Goal: Find specific page/section: Locate a particular part of the current website

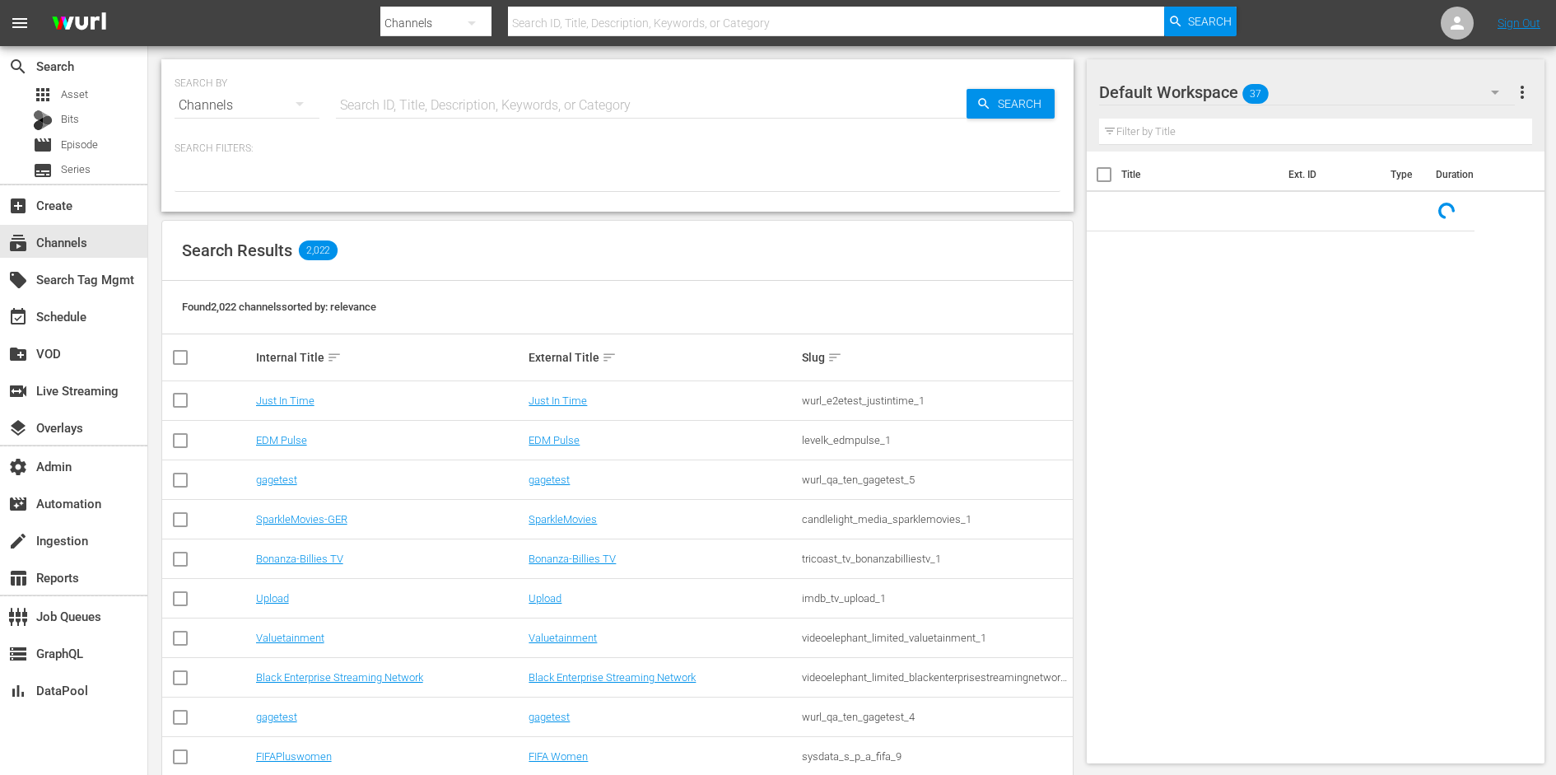
click at [444, 127] on div "SEARCH BY Search By Channels Search ID, Title, Description, Keywords, or Catego…" at bounding box center [617, 135] width 912 height 152
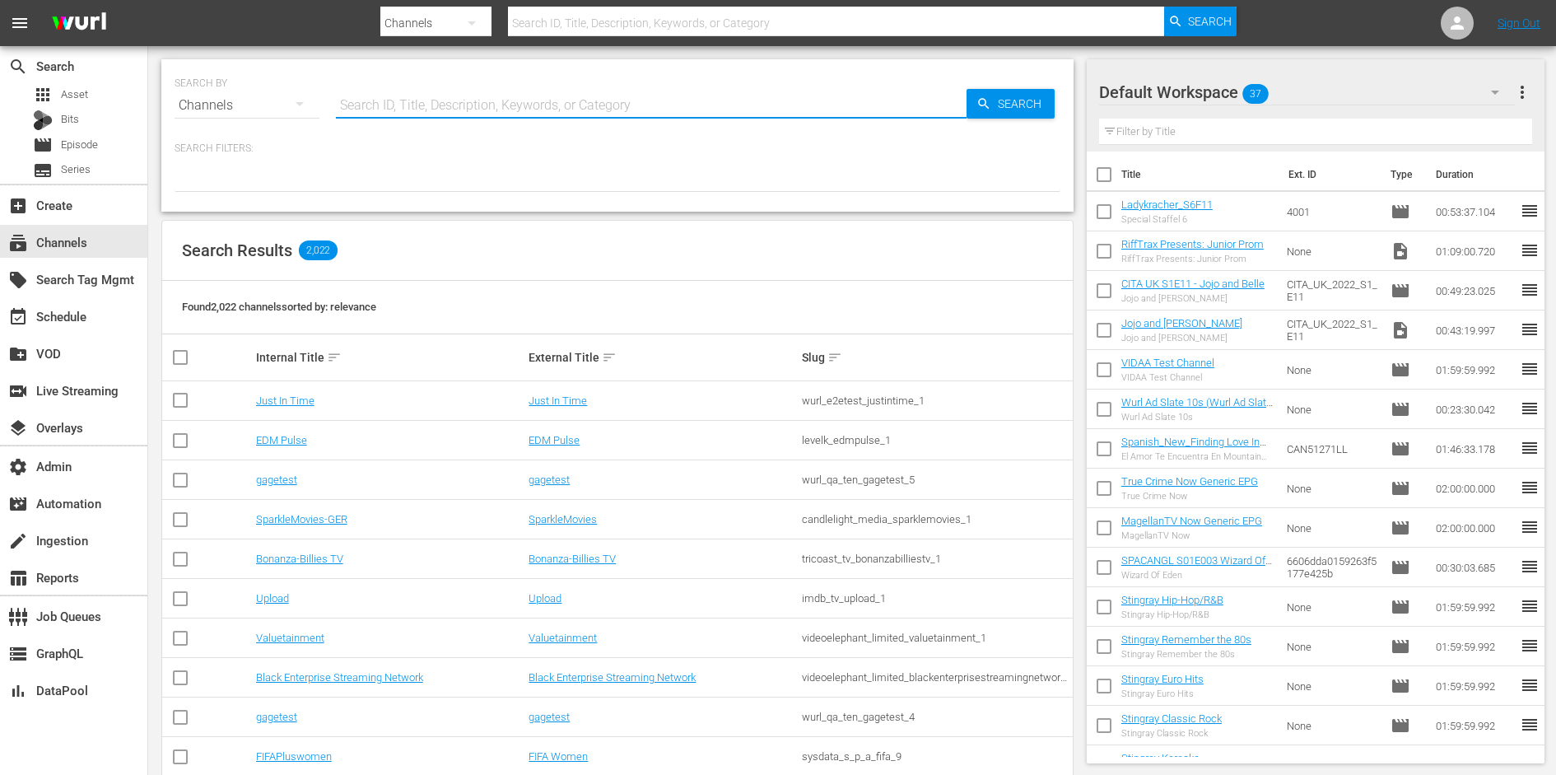
click at [444, 97] on input "text" at bounding box center [651, 106] width 630 height 40
click at [67, 95] on span "Asset" at bounding box center [74, 94] width 27 height 16
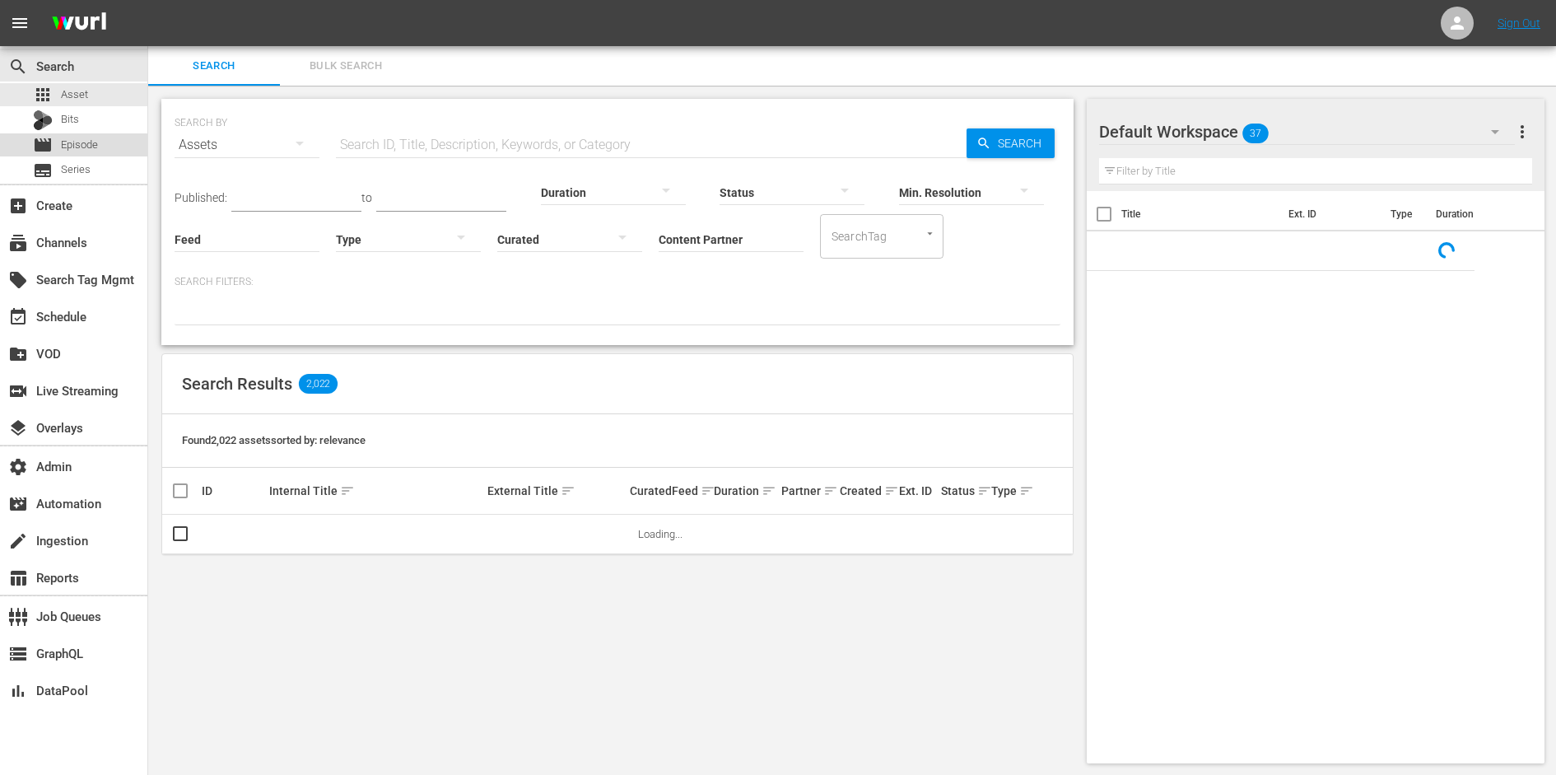
click at [65, 137] on span "Episode" at bounding box center [79, 145] width 37 height 16
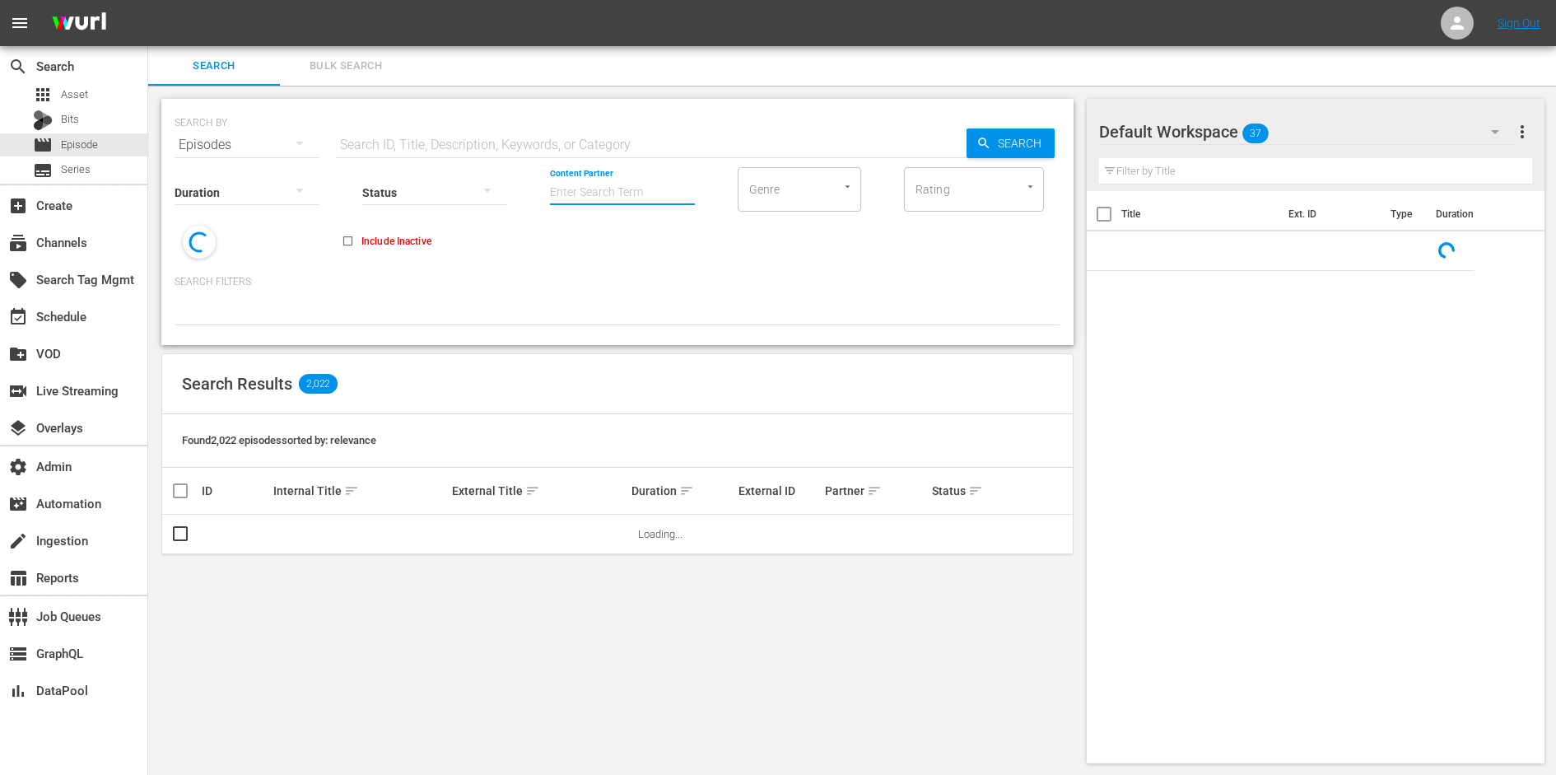
click at [615, 195] on input "Content Partner" at bounding box center [622, 193] width 145 height 59
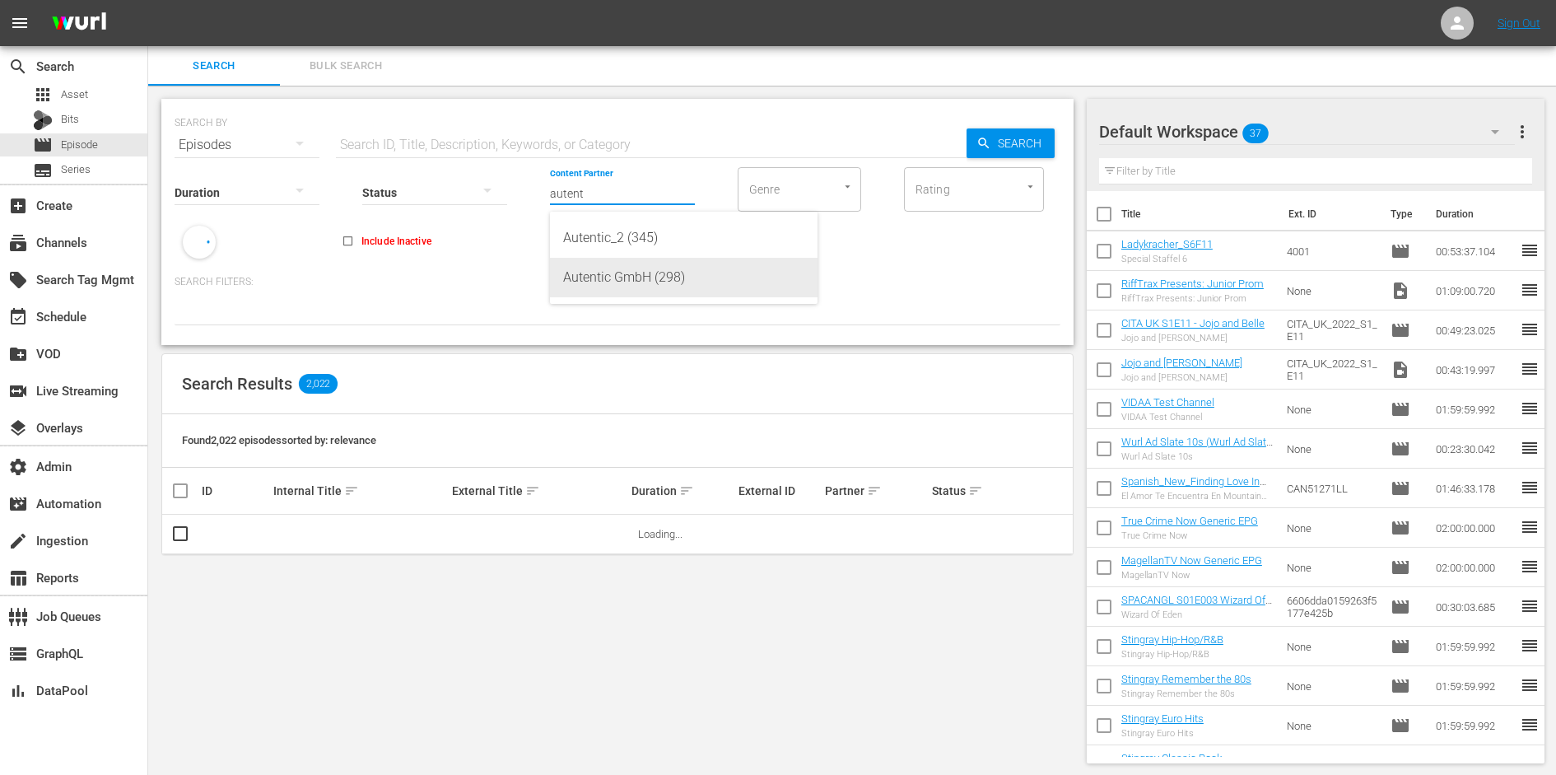
click at [634, 273] on div "Autentic GmbH (298)" at bounding box center [683, 278] width 241 height 40
type input "Autentic GmbH (298)"
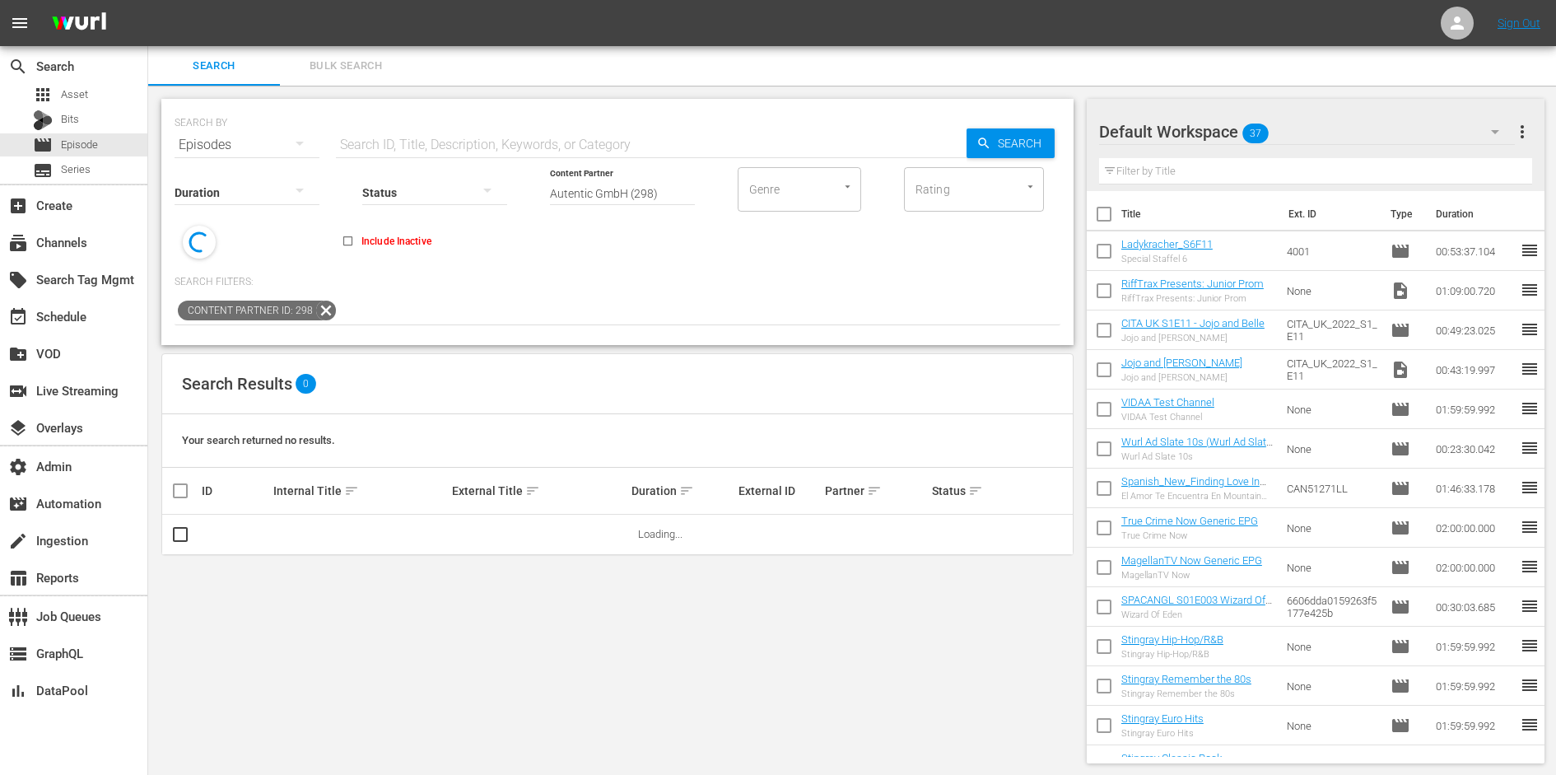
click at [552, 144] on input "text" at bounding box center [651, 145] width 630 height 40
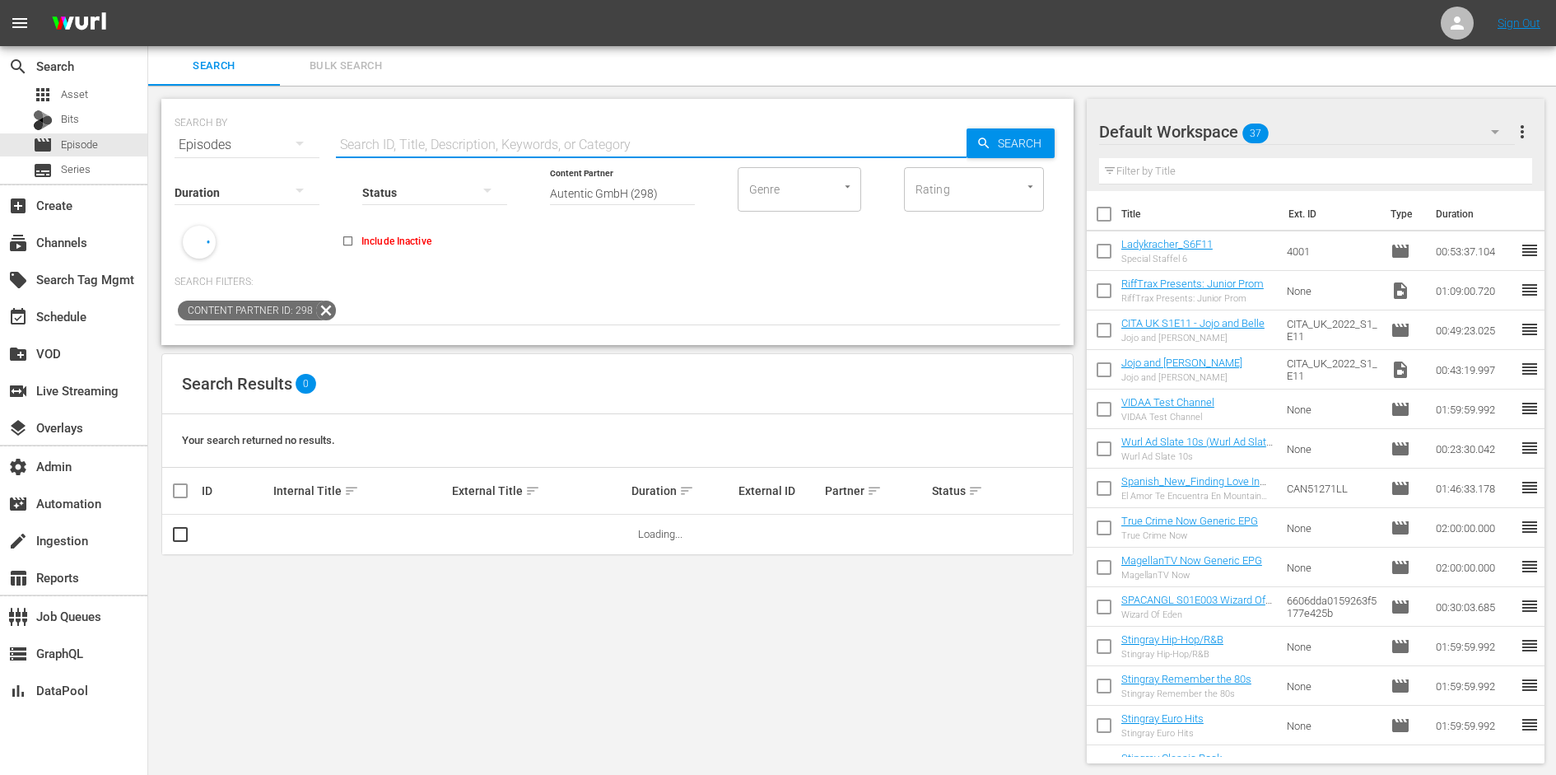
paste input "Neue Welten"
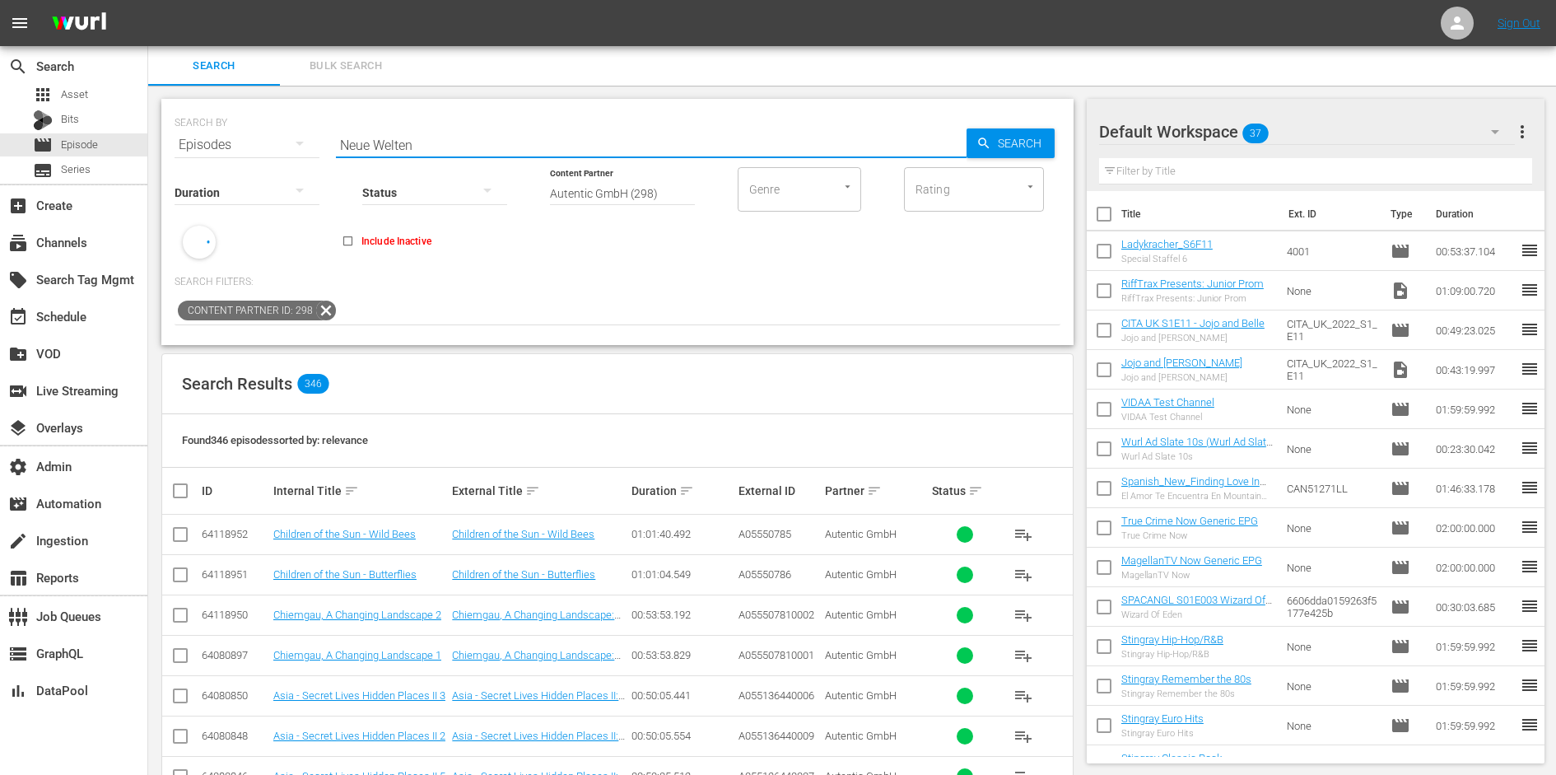
type input "Neue Welten"
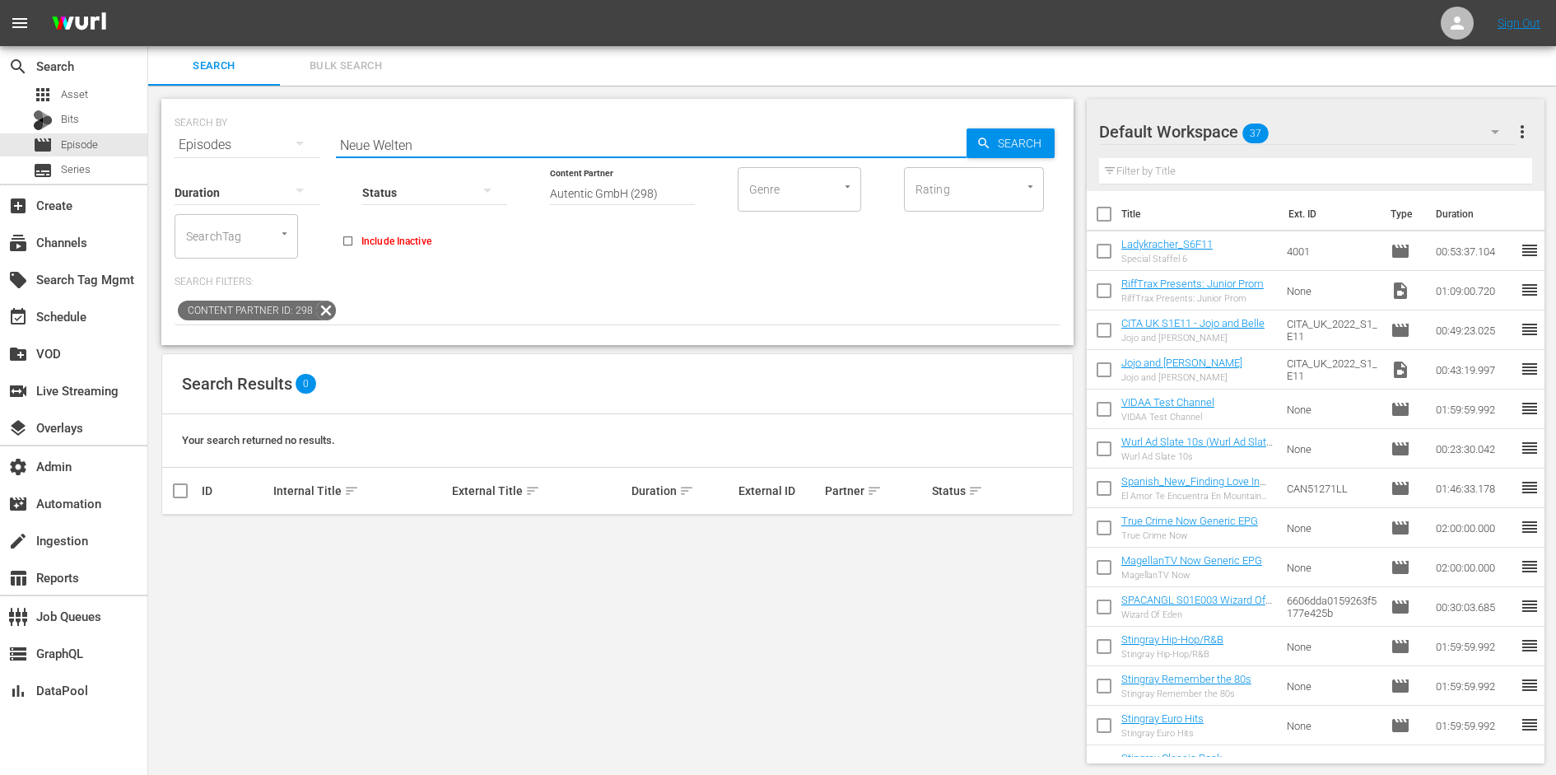
click at [588, 194] on input "Autentic GmbH (298)" at bounding box center [622, 193] width 145 height 59
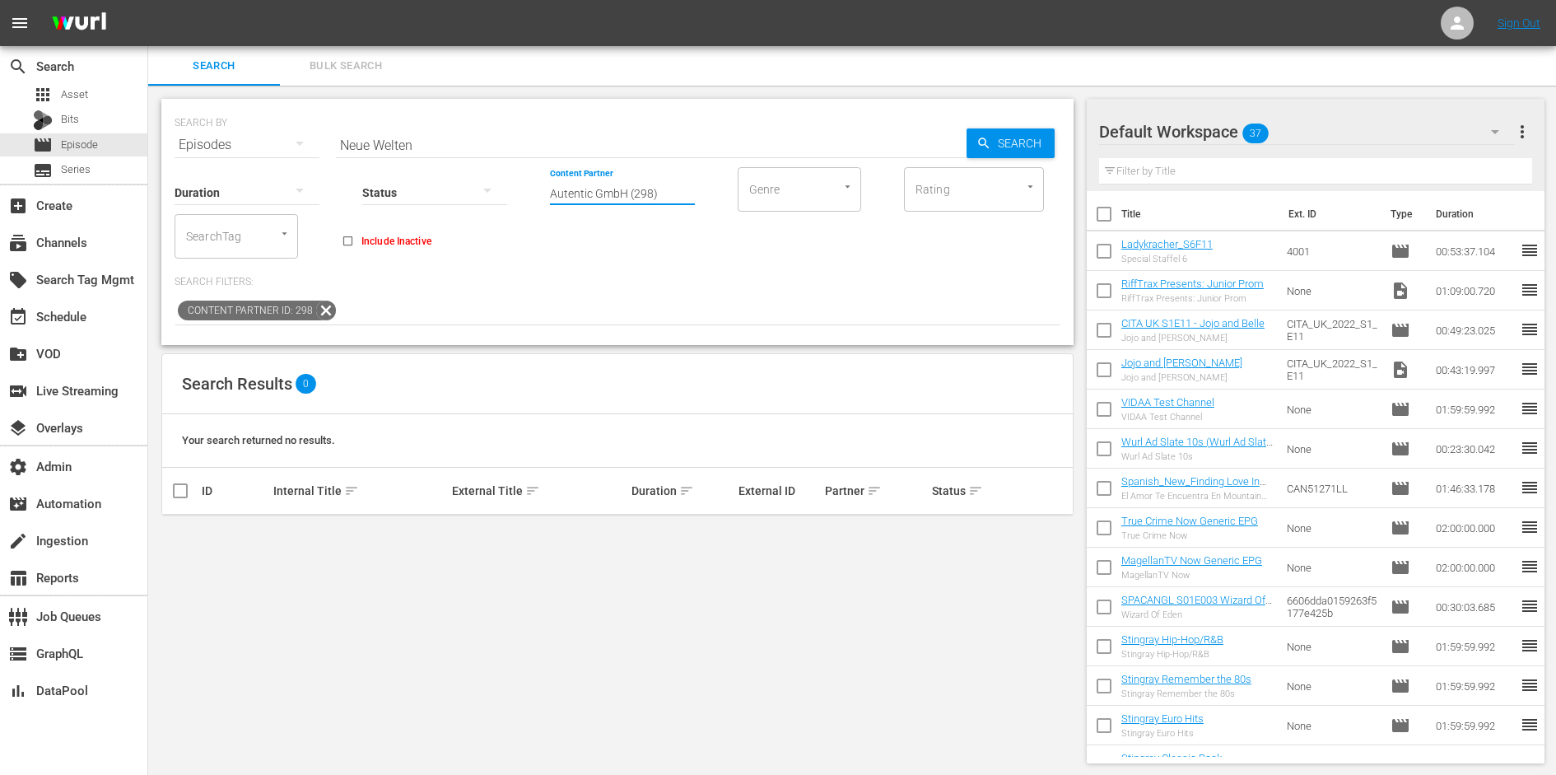
click at [588, 194] on input "Autentic GmbH (298)" at bounding box center [622, 193] width 145 height 59
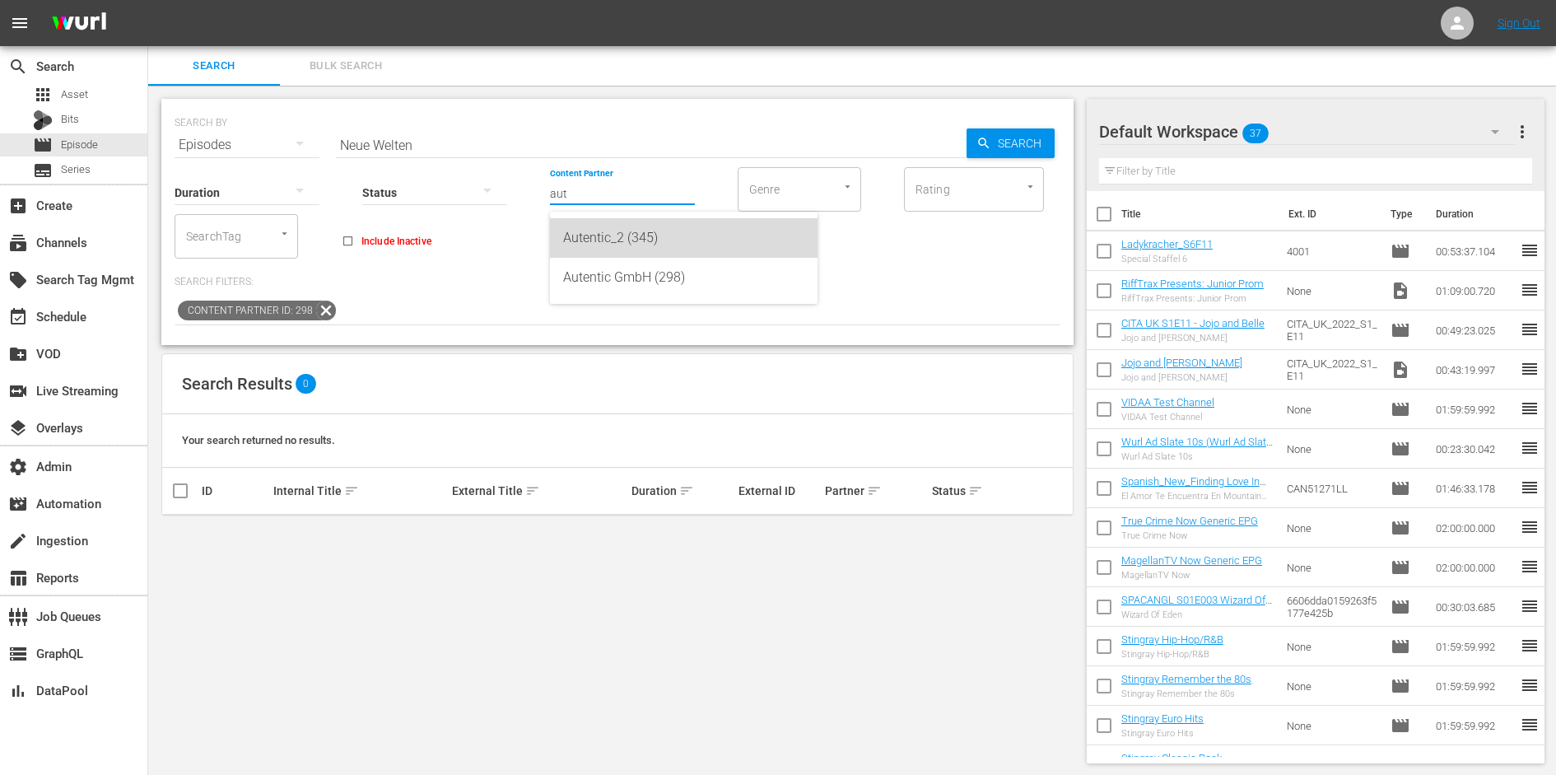
click at [616, 246] on div "Autentic_2 (345)" at bounding box center [683, 238] width 241 height 40
type input "Autentic_2 (345)"
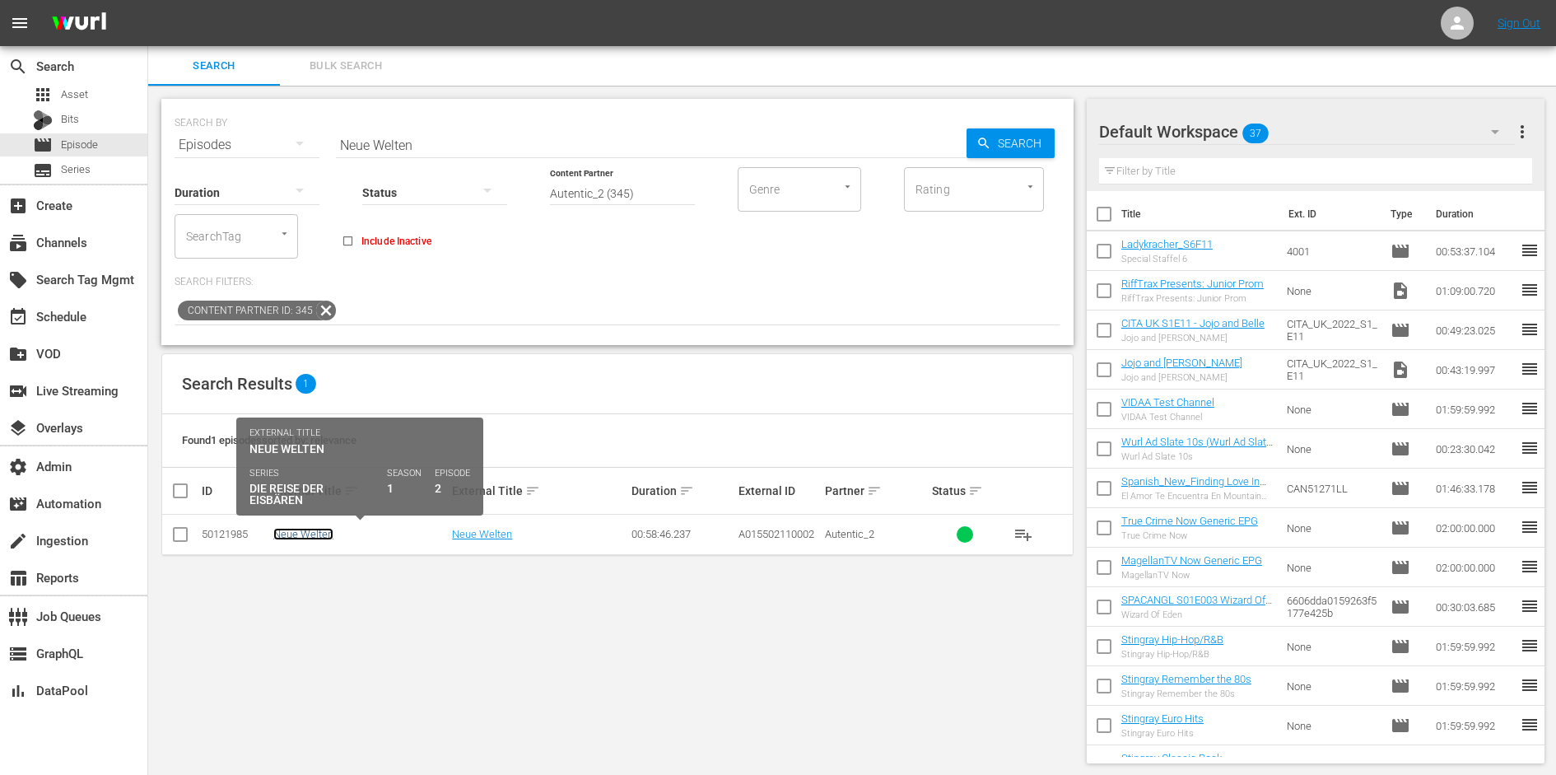
click at [328, 535] on link "Neue Welten" at bounding box center [303, 534] width 60 height 12
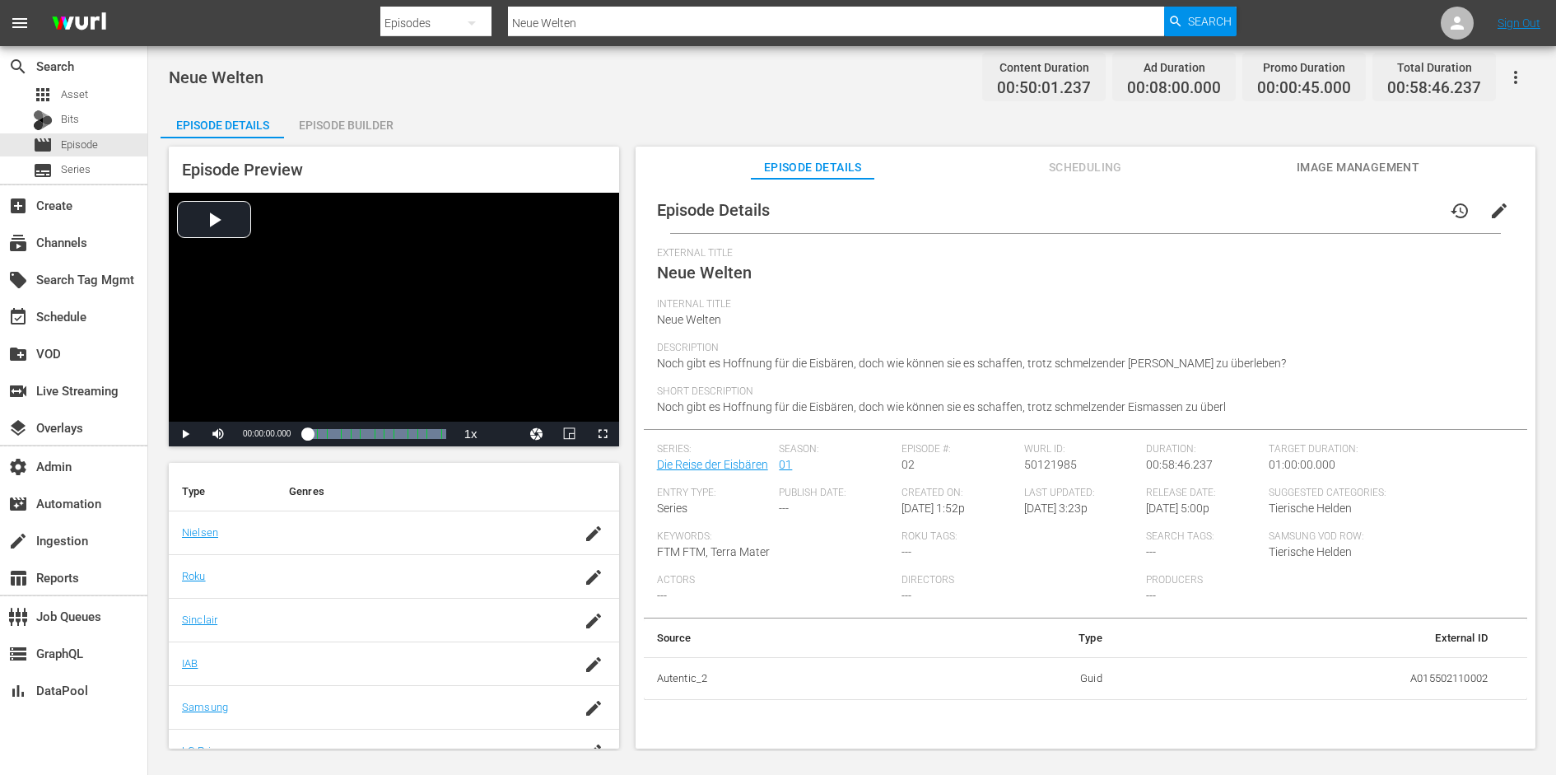
scroll to position [70, 0]
click at [1104, 173] on span "Scheduling" at bounding box center [1084, 167] width 123 height 21
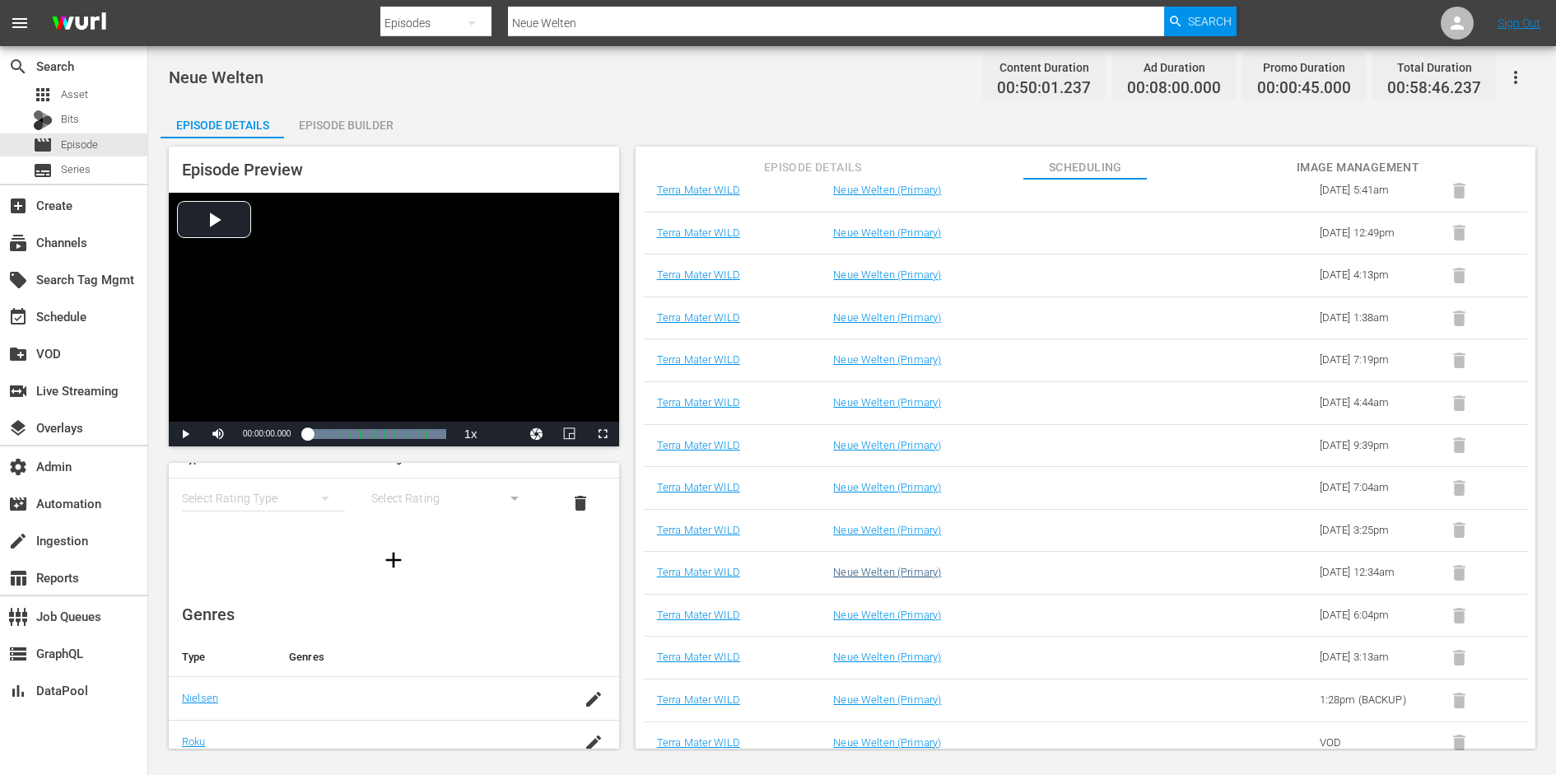
scroll to position [0, 0]
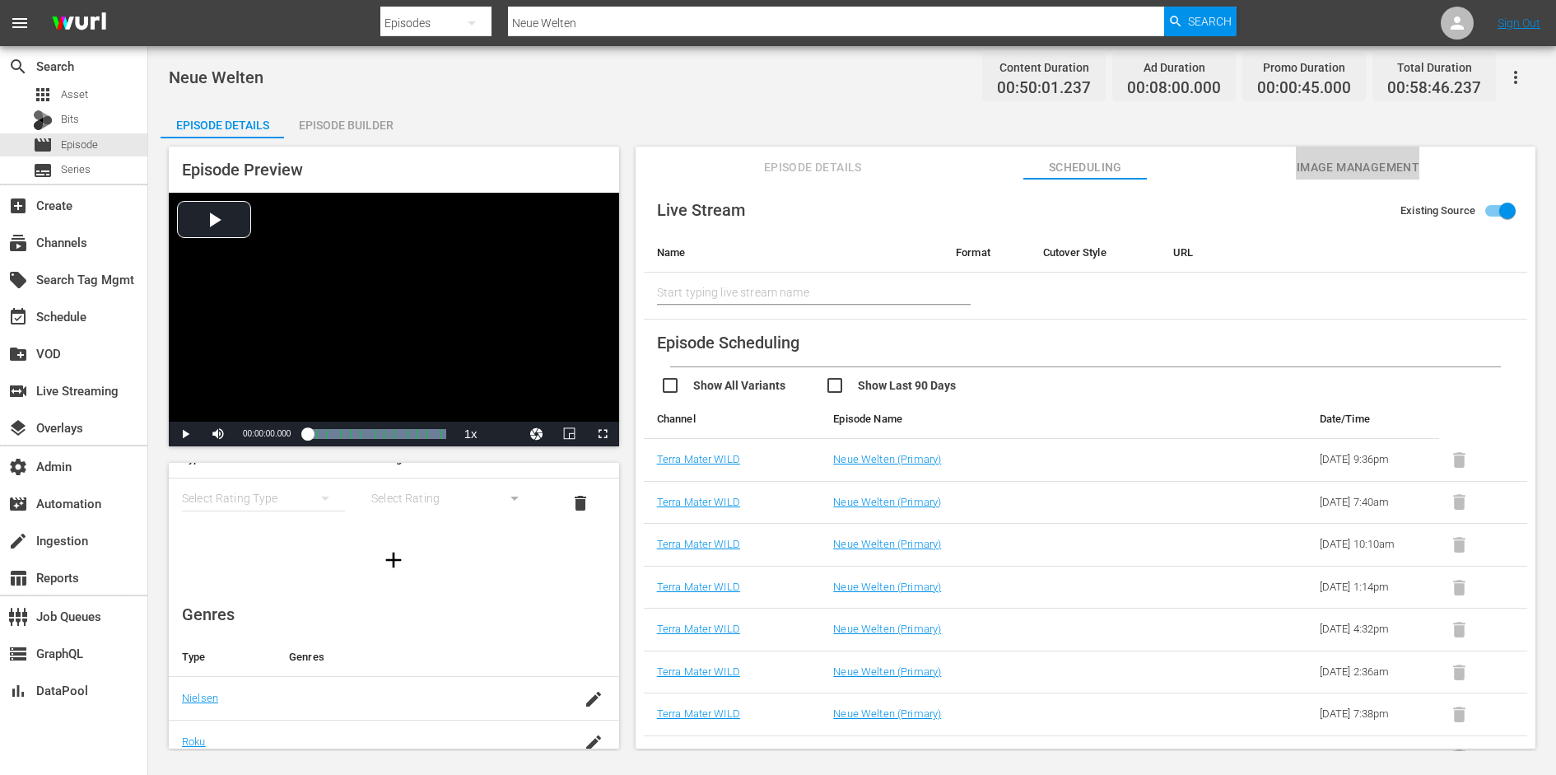
click at [1324, 174] on span "Image Management" at bounding box center [1357, 167] width 123 height 21
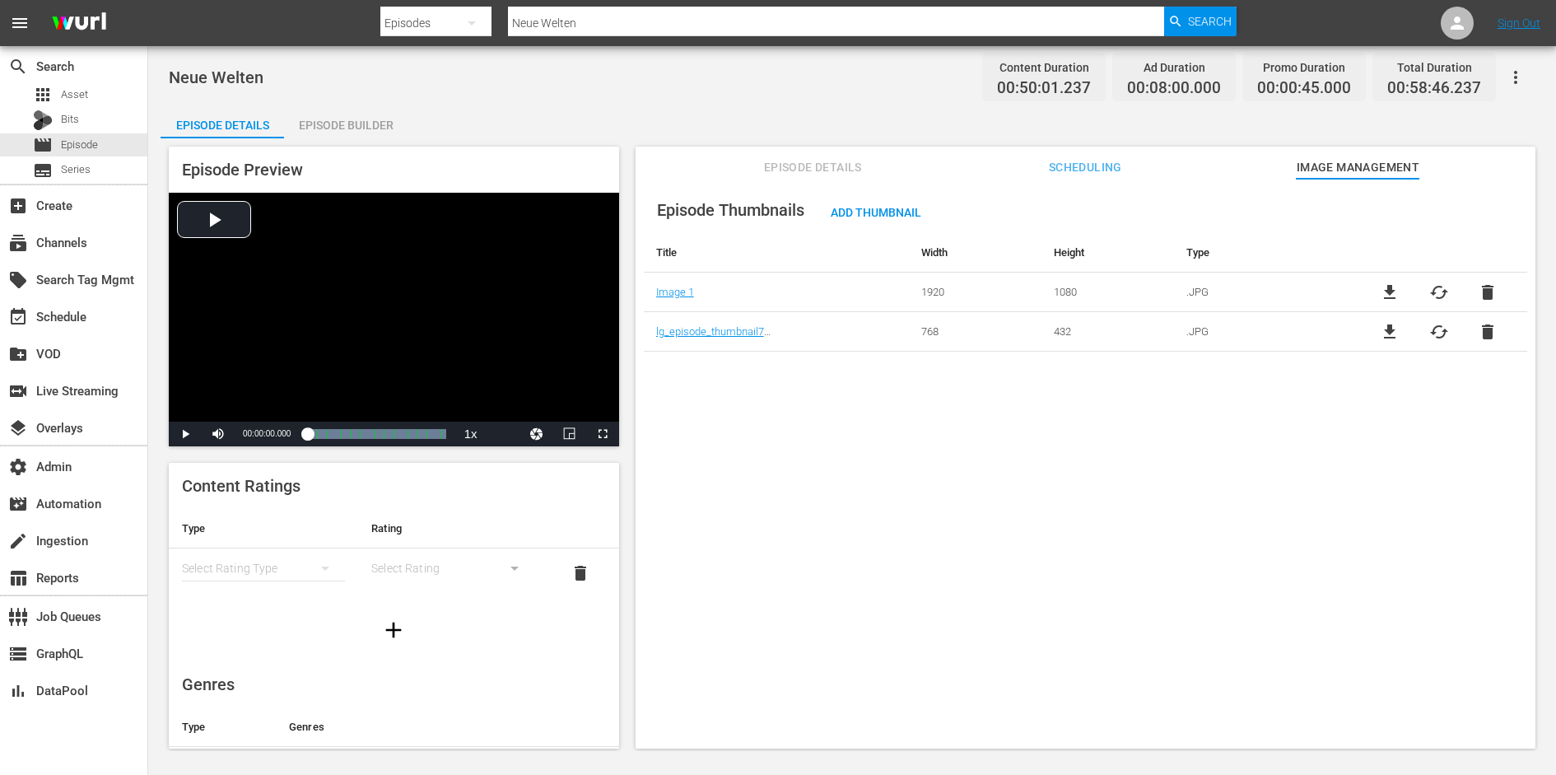
click at [1382, 290] on span "file_download" at bounding box center [1389, 292] width 20 height 20
click at [812, 166] on span "Episode Details" at bounding box center [812, 167] width 123 height 21
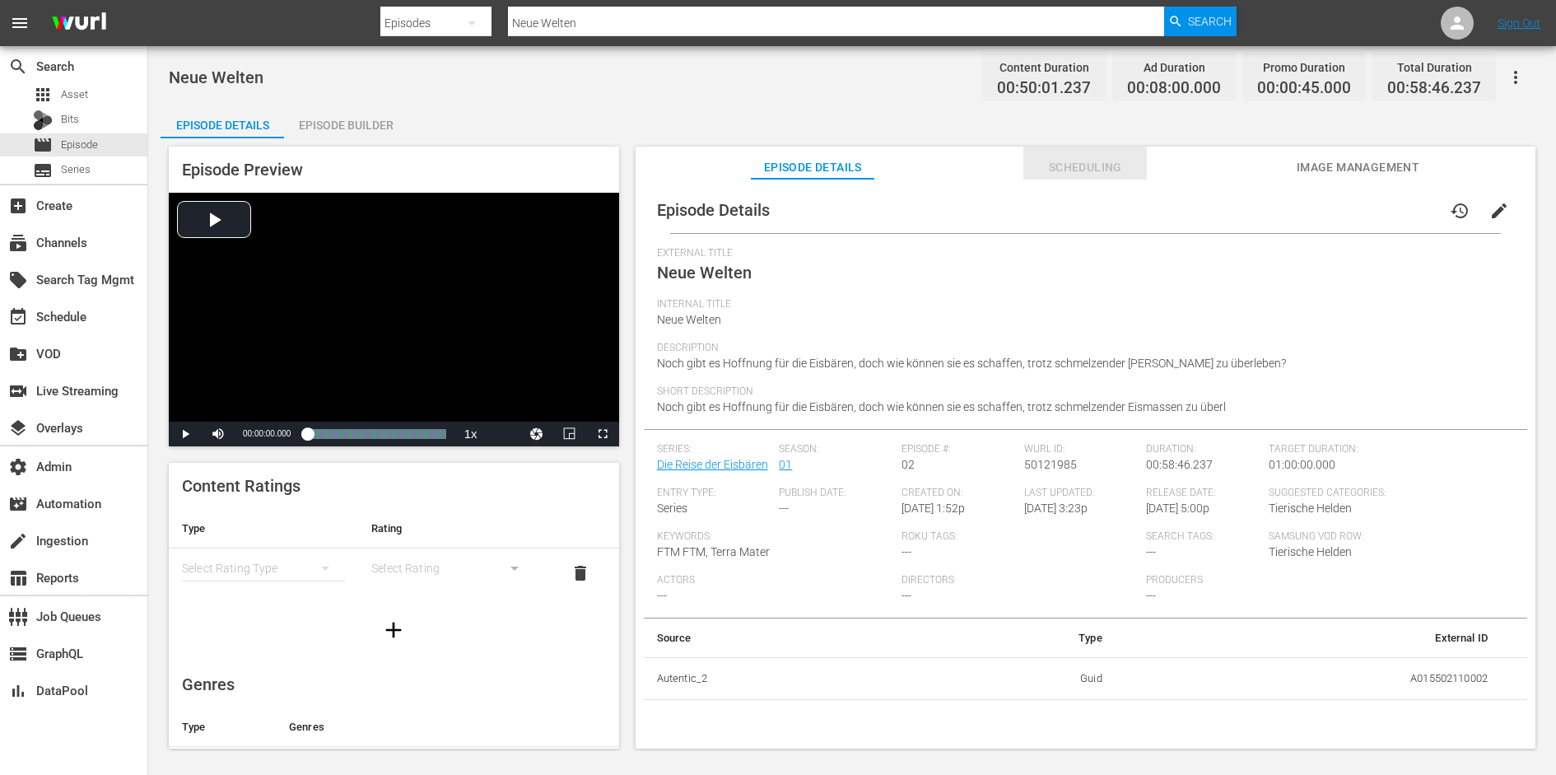
click at [1091, 166] on span "Scheduling" at bounding box center [1084, 167] width 123 height 21
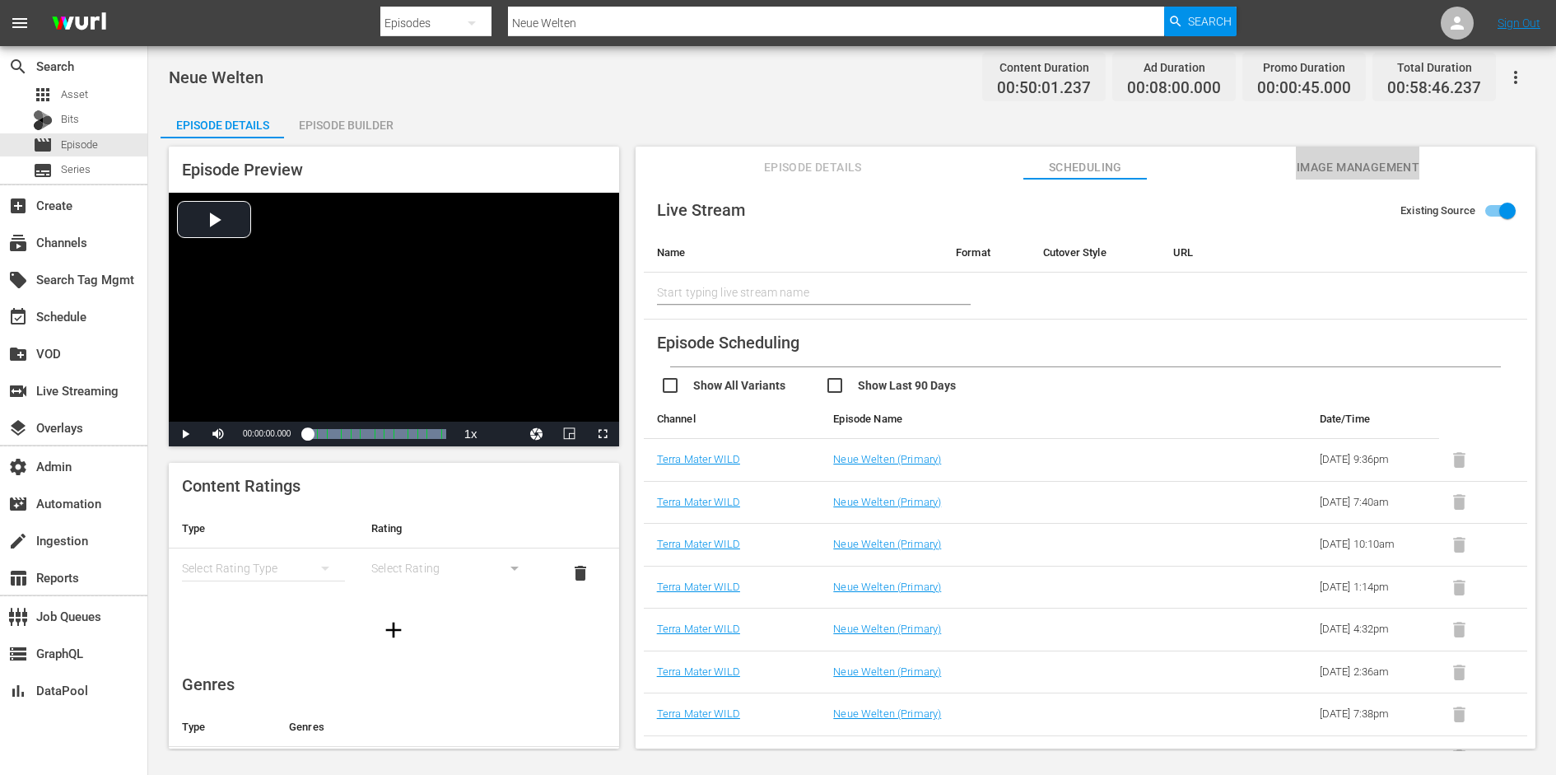
click at [1366, 172] on span "Image Management" at bounding box center [1357, 167] width 123 height 21
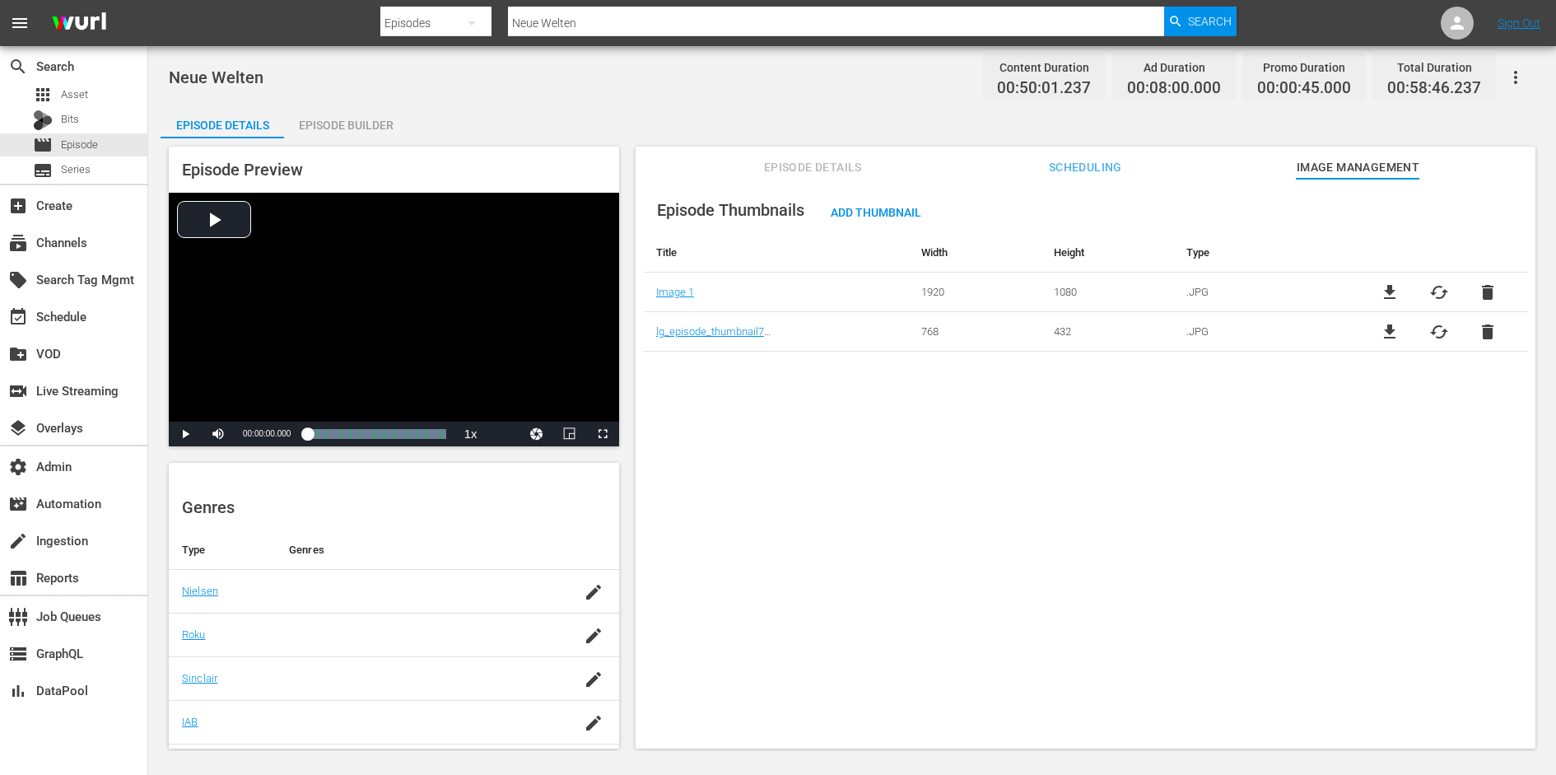
scroll to position [300, 0]
click at [840, 477] on div "Episode Thumbnails Add Thumbnail Title Width Height Type Image 1 1920 1080 .JPG…" at bounding box center [1085, 471] width 900 height 585
click at [570, 14] on input "Neue Welten" at bounding box center [836, 23] width 656 height 40
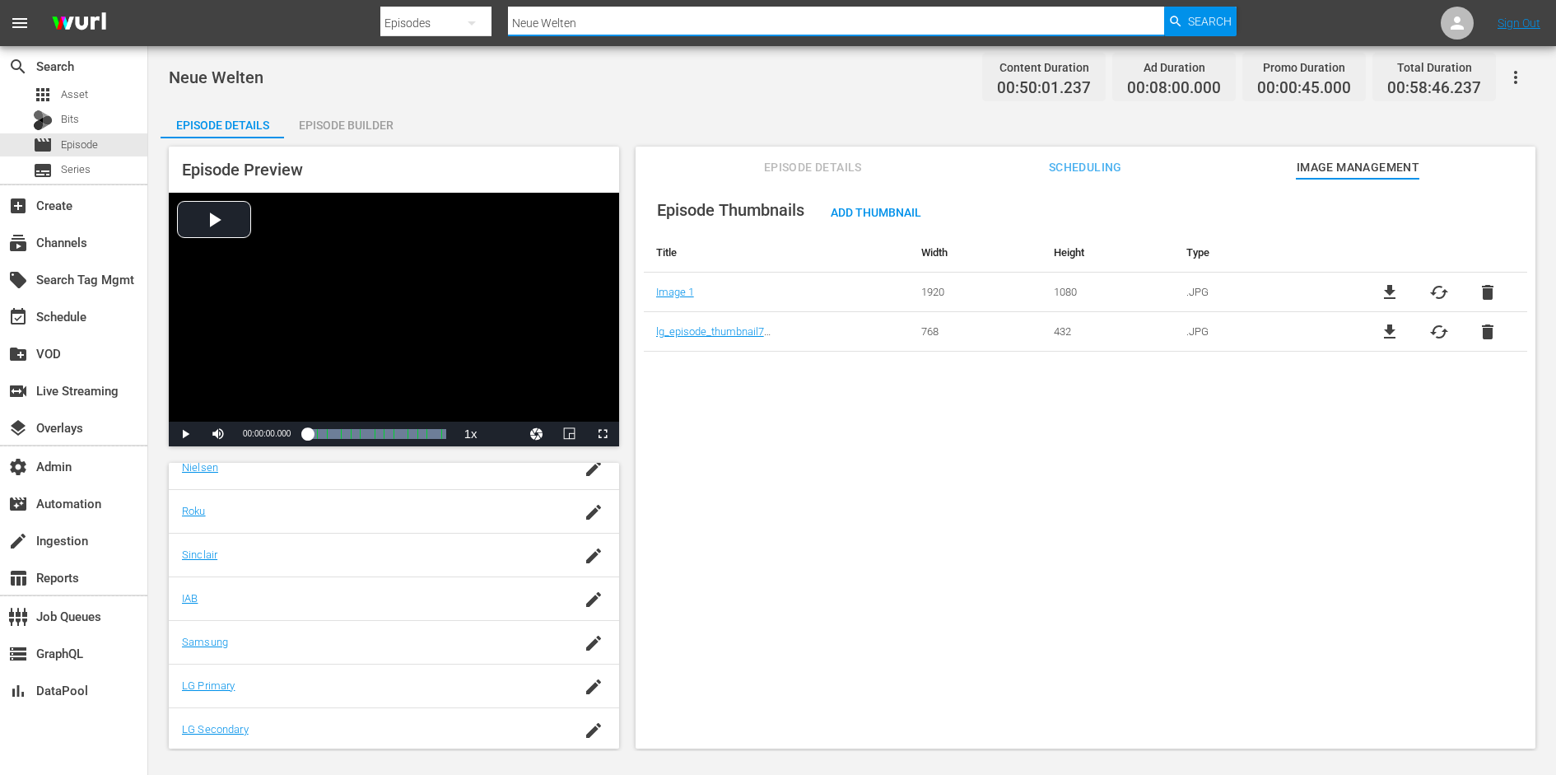
click at [570, 14] on input "Neue Welten" at bounding box center [836, 23] width 656 height 40
paste input "Erste Schritte"
type input "Erste Schritte"
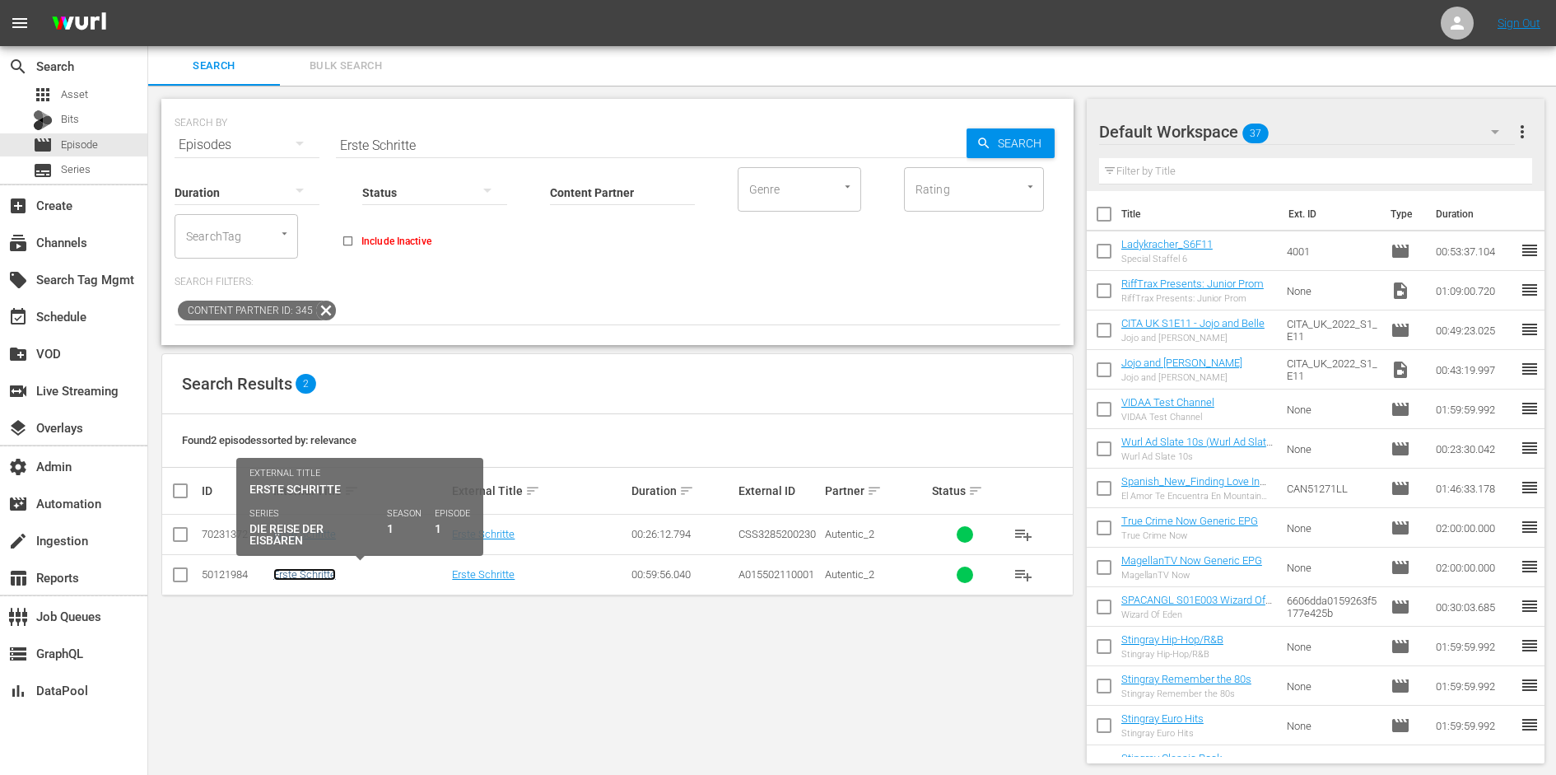
click at [311, 572] on link "Erste Schritte" at bounding box center [304, 574] width 63 height 12
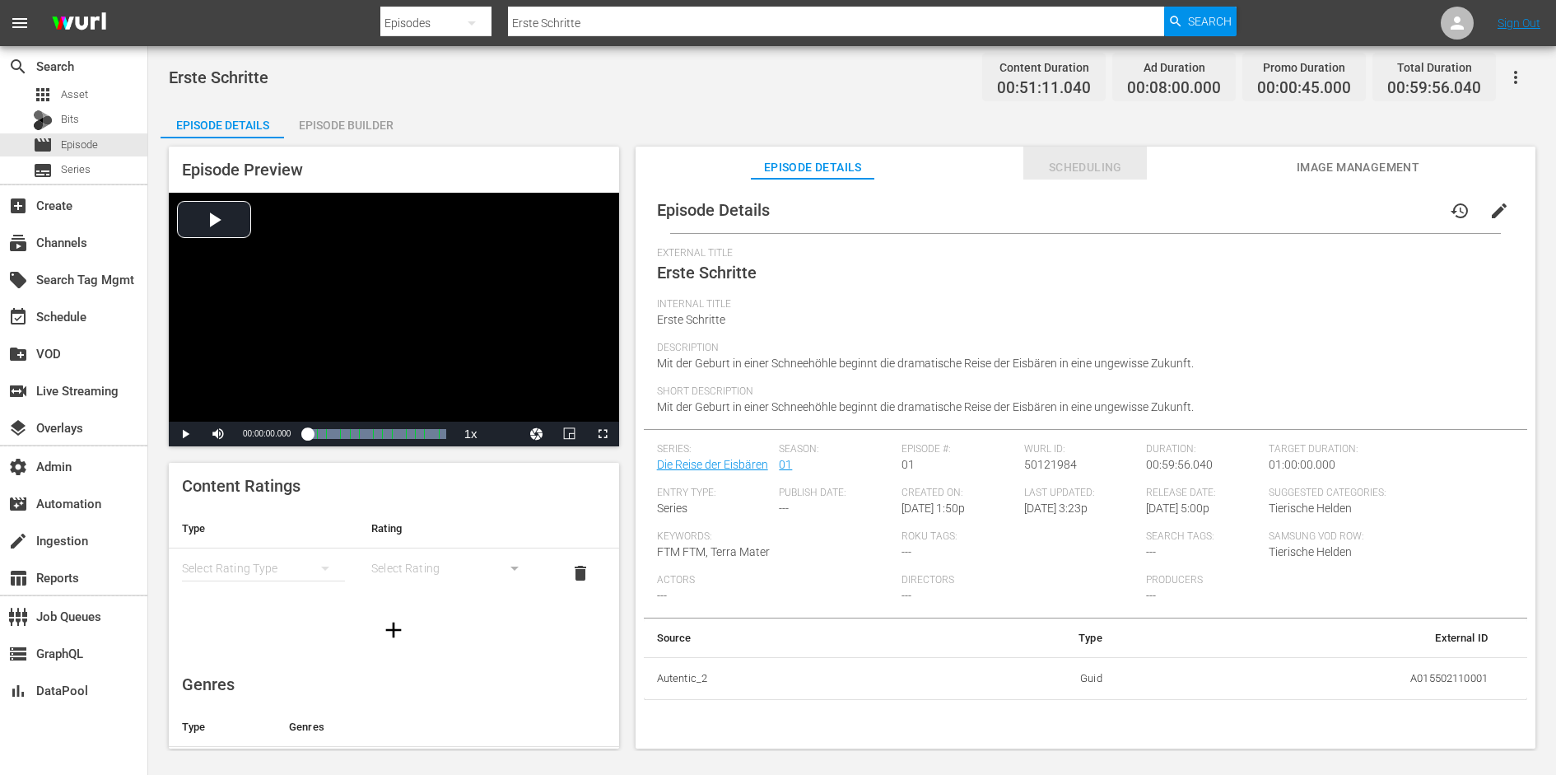
click at [1101, 166] on span "Scheduling" at bounding box center [1084, 167] width 123 height 21
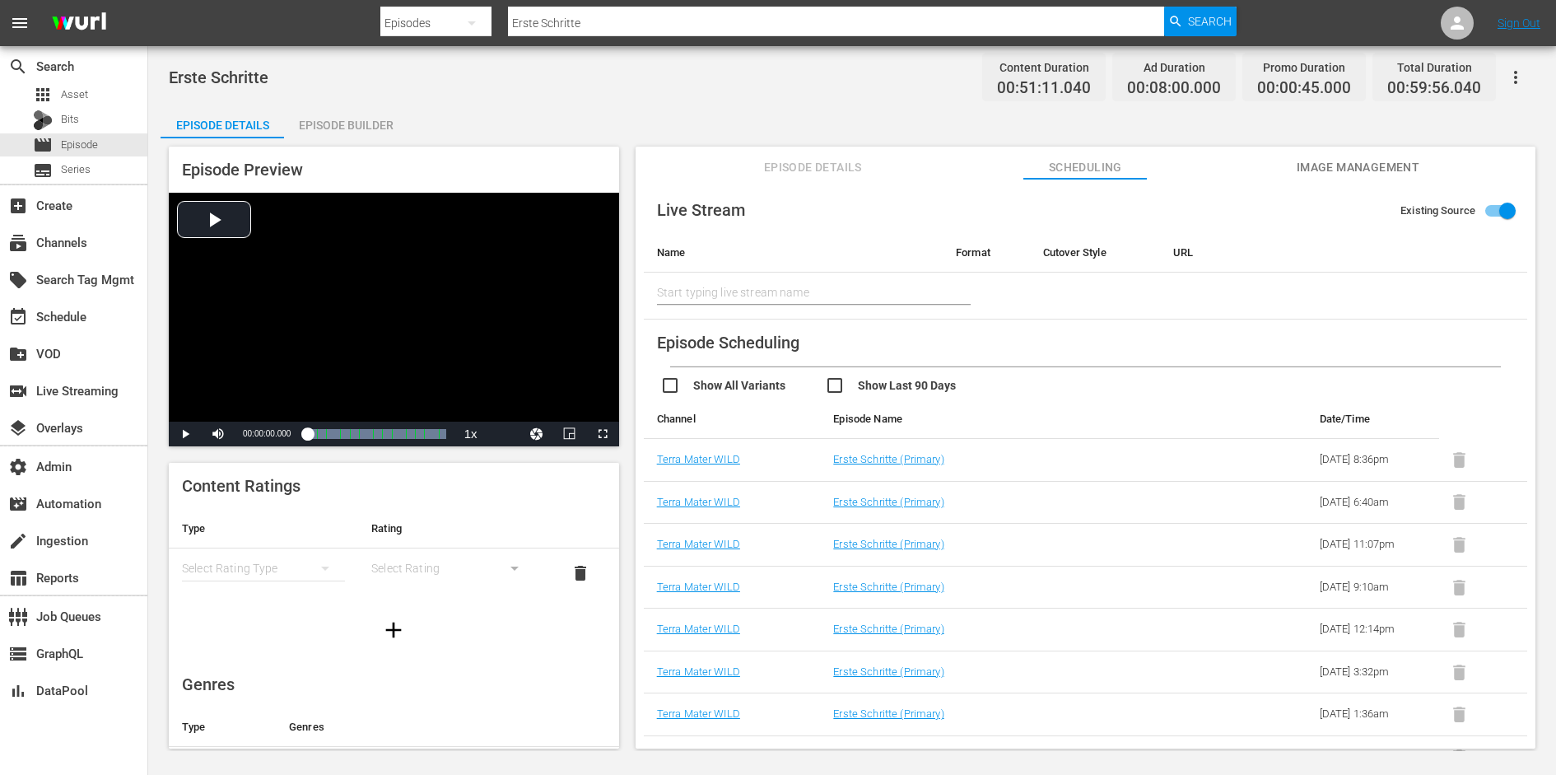
click at [1326, 165] on span "Image Management" at bounding box center [1357, 167] width 123 height 21
